Goal: Navigation & Orientation: Find specific page/section

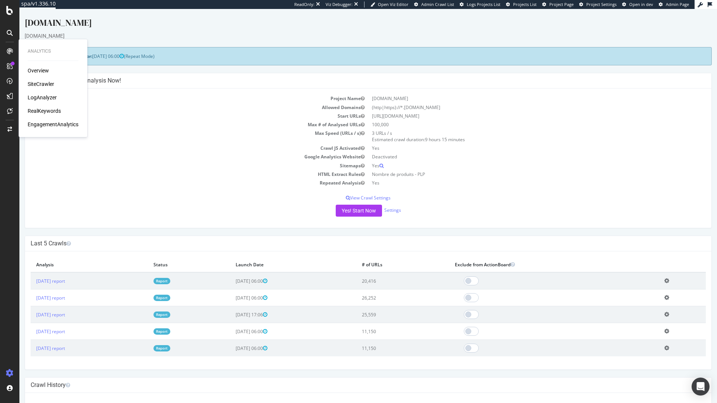
click at [52, 101] on div "Overview SiteCrawler LogAnalyzer RealKeywords EngagementAnalytics" at bounding box center [53, 97] width 51 height 61
click at [52, 99] on div "LogAnalyzer" at bounding box center [42, 97] width 29 height 7
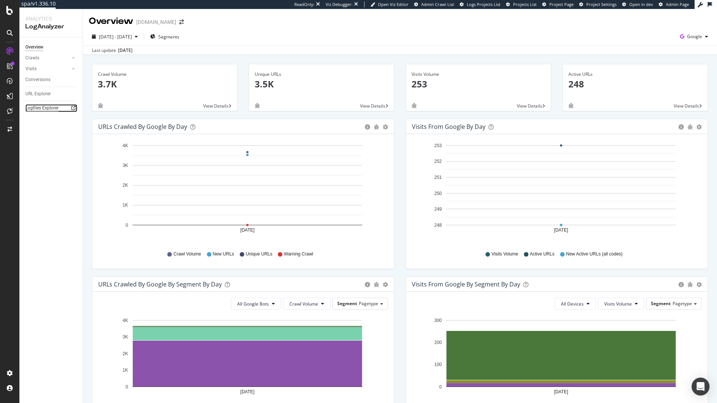
click at [45, 109] on div "Logfiles Explorer" at bounding box center [41, 108] width 33 height 8
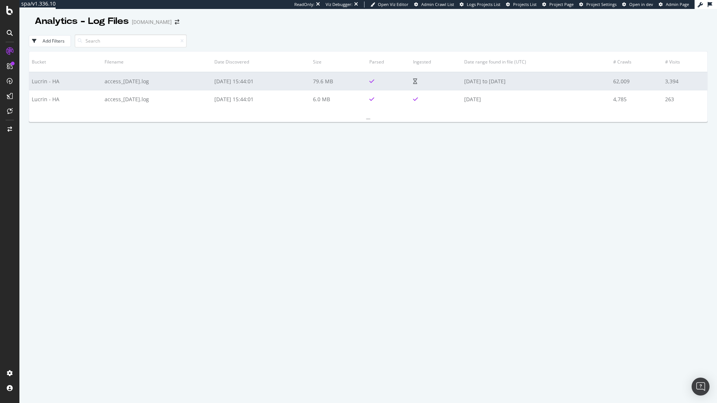
click at [193, 86] on td "access_[DATE].log" at bounding box center [157, 81] width 110 height 18
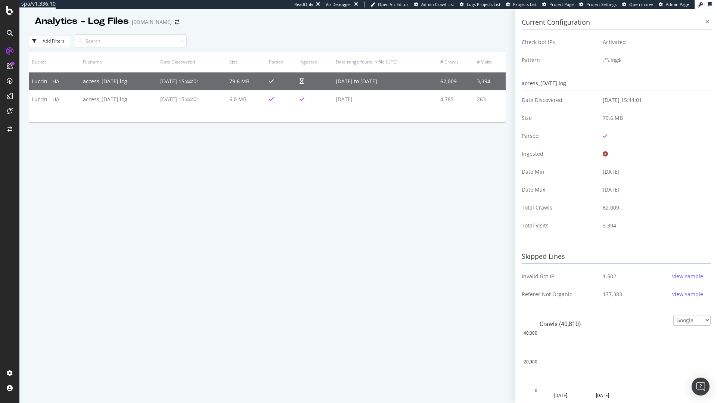
scroll to position [189, 0]
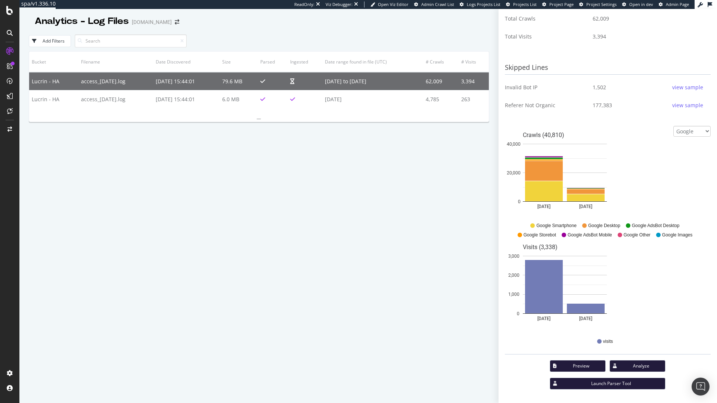
click at [554, 8] on div "ReadOnly: Viz Debugger: Open Viz Editor Admin Crawl List Logs Projects List Pro…" at bounding box center [494, 4] width 400 height 9
click at [559, 3] on span "Project Page" at bounding box center [561, 4] width 24 height 6
